Goal: Find contact information: Find contact information

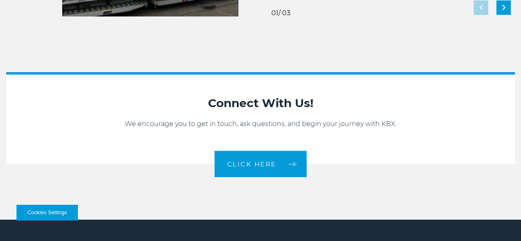
scroll to position [1700, 0]
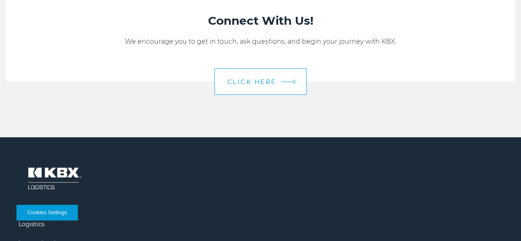
click at [247, 85] on span "CLICK HERE" at bounding box center [251, 82] width 49 height 6
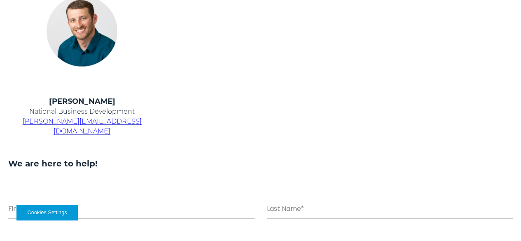
scroll to position [330, 0]
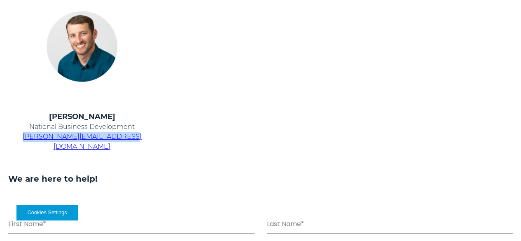
drag, startPoint x: 178, startPoint y: 173, endPoint x: 79, endPoint y: 171, distance: 98.9
click at [79, 162] on td "Chris Kein National Business Development chris.kein@kbxlogistics.com" at bounding box center [82, 136] width 168 height 50
copy span "chris.kein@kbxlogistics.com"
